Goal: Navigation & Orientation: Find specific page/section

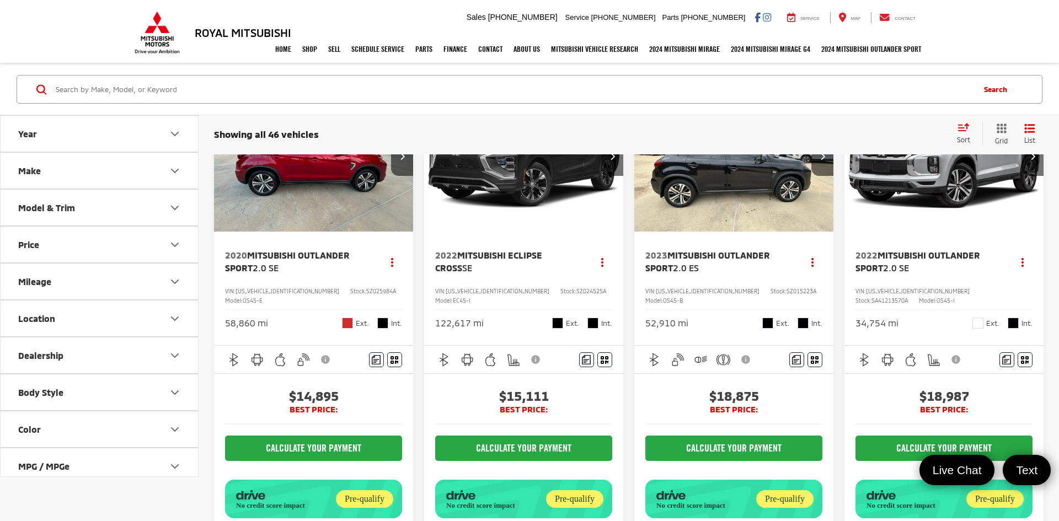
scroll to position [64, 0]
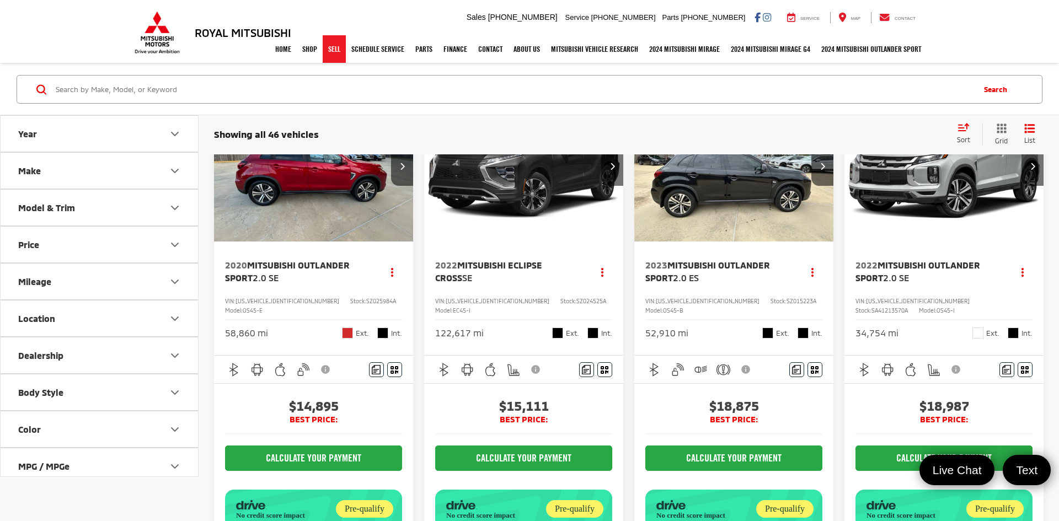
click at [326, 54] on link "Sell" at bounding box center [334, 49] width 23 height 28
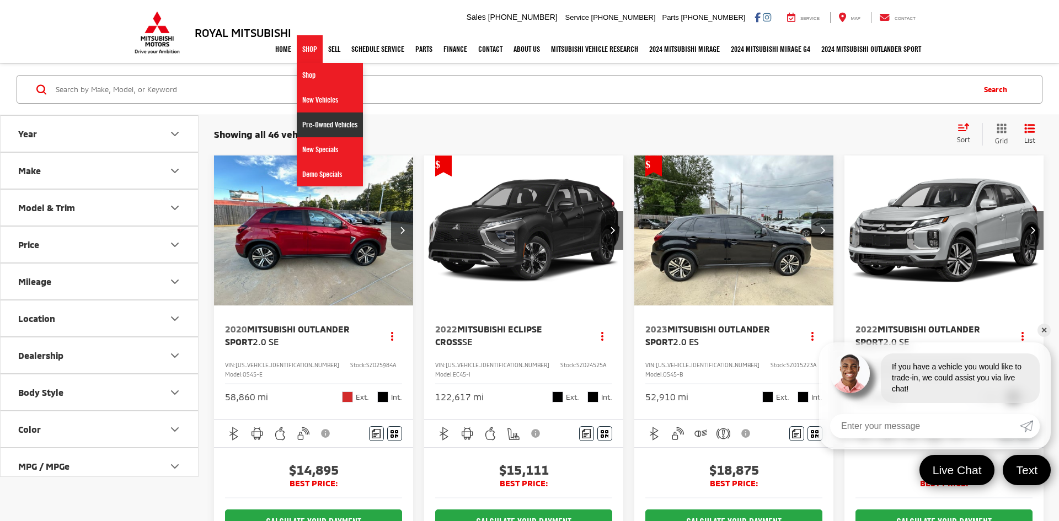
click at [324, 131] on link "Pre-Owned Vehicles" at bounding box center [330, 125] width 66 height 25
